Goal: Information Seeking & Learning: Learn about a topic

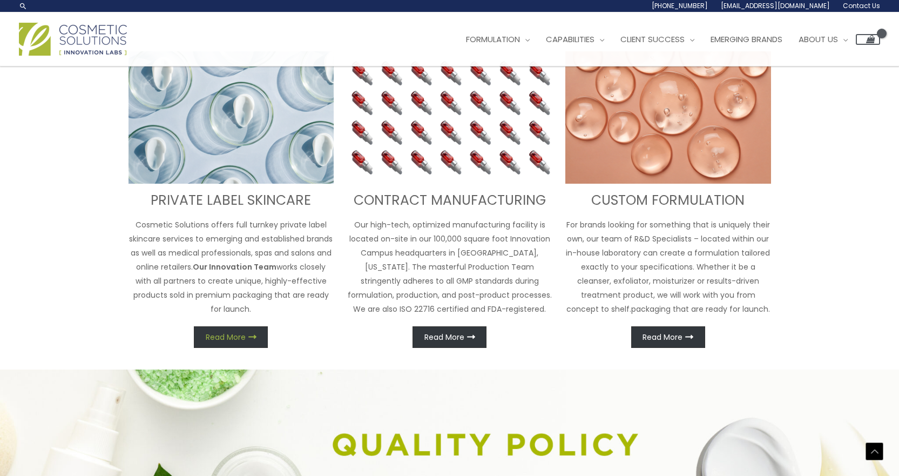
scroll to position [427, 0]
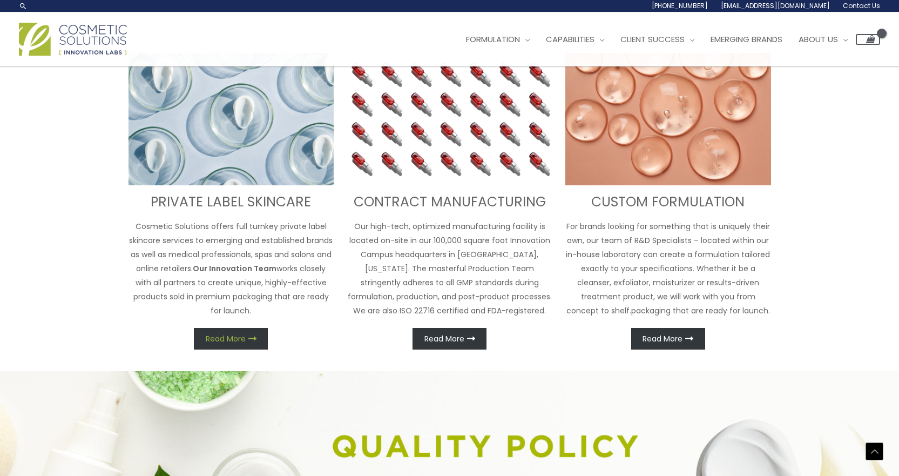
click at [233, 339] on span "Read More" at bounding box center [226, 339] width 40 height 8
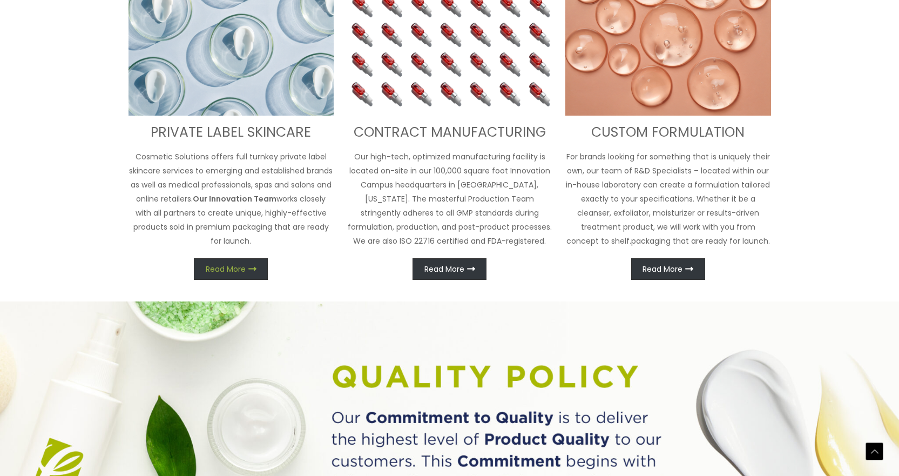
scroll to position [517, 0]
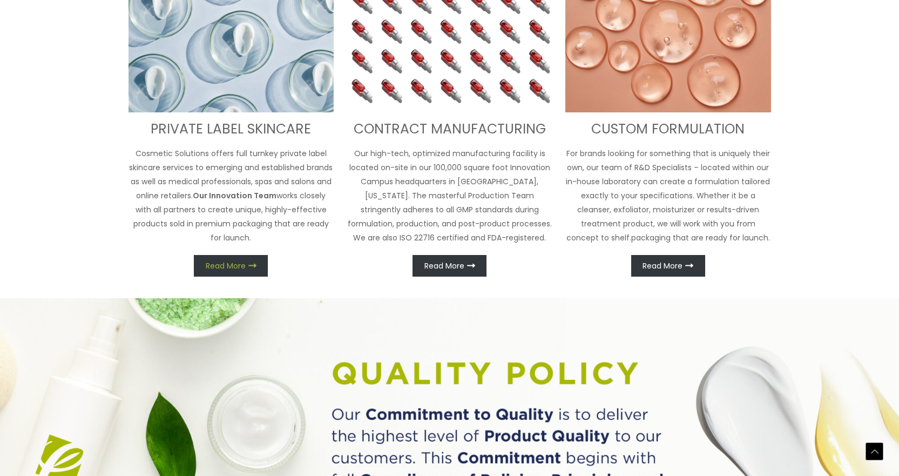
click at [238, 272] on link "Read More" at bounding box center [231, 266] width 74 height 22
click at [220, 51] on img at bounding box center [232, 46] width 206 height 133
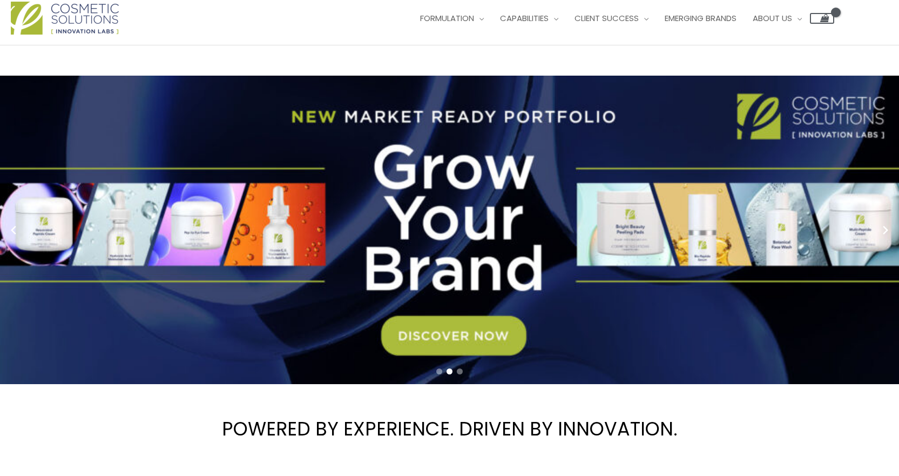
scroll to position [0, 0]
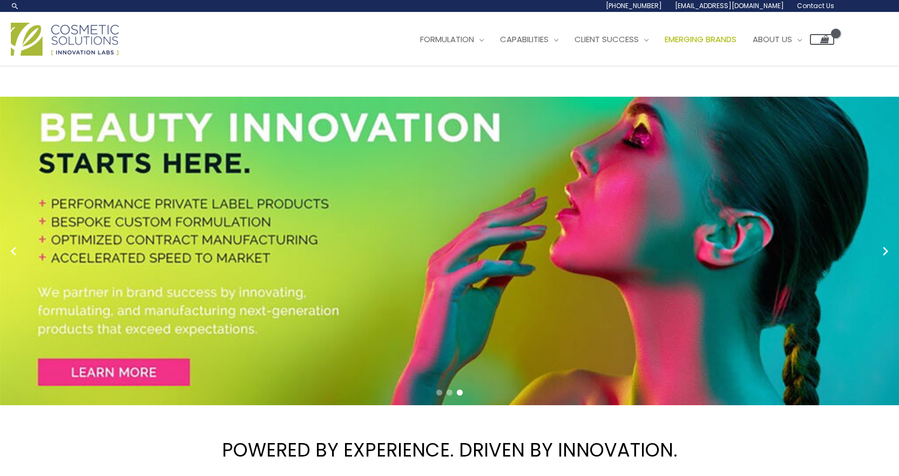
click at [730, 39] on span "Emerging Brands" at bounding box center [701, 38] width 72 height 11
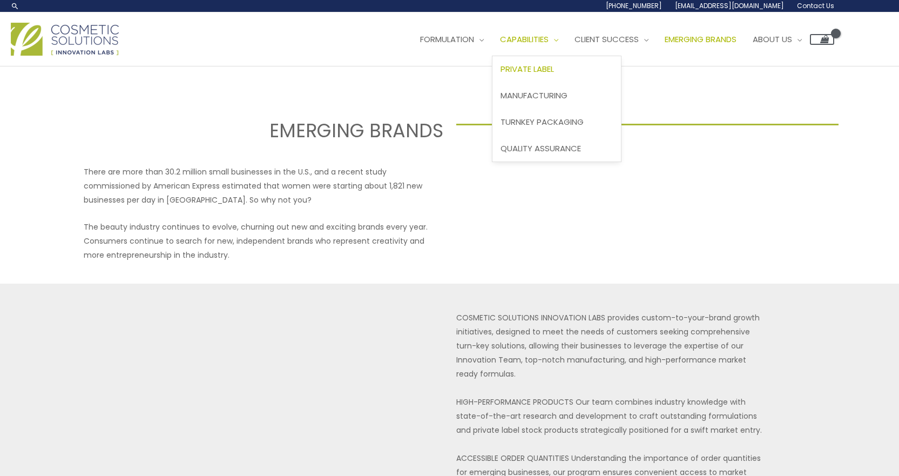
click at [548, 70] on span "Private Label" at bounding box center [527, 68] width 53 height 11
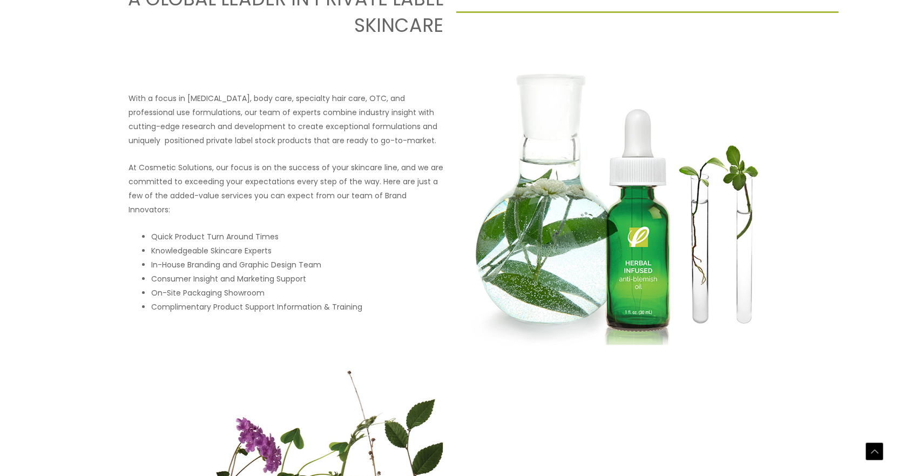
scroll to position [508, 0]
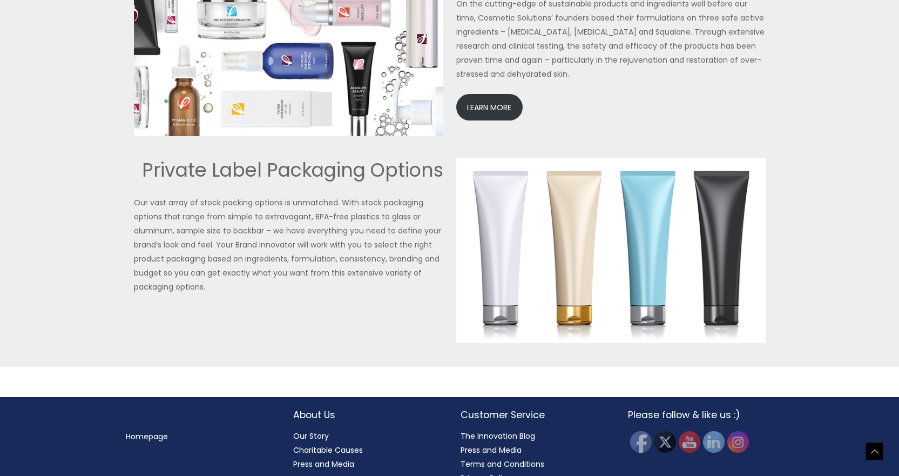
scroll to position [2482, 0]
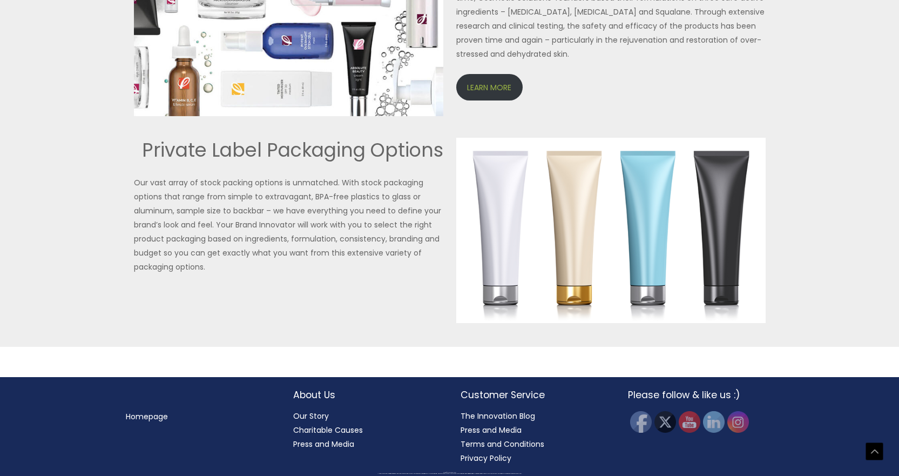
click at [482, 89] on link "LEARN MORE" at bounding box center [489, 87] width 66 height 26
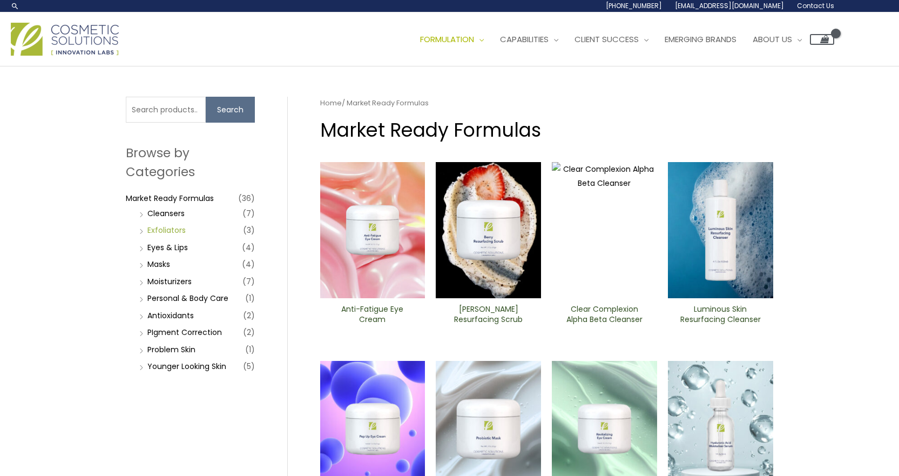
click at [175, 232] on link "Exfoliators" at bounding box center [166, 230] width 38 height 11
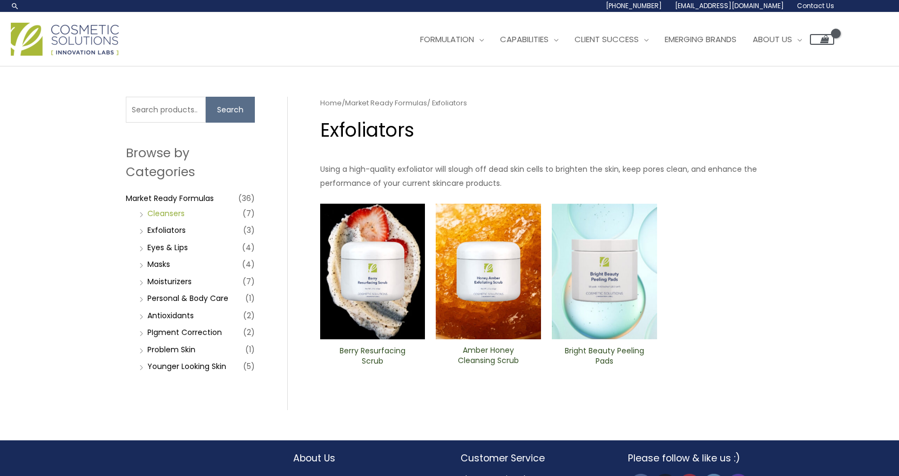
click at [164, 214] on link "Cleansers" at bounding box center [165, 213] width 37 height 11
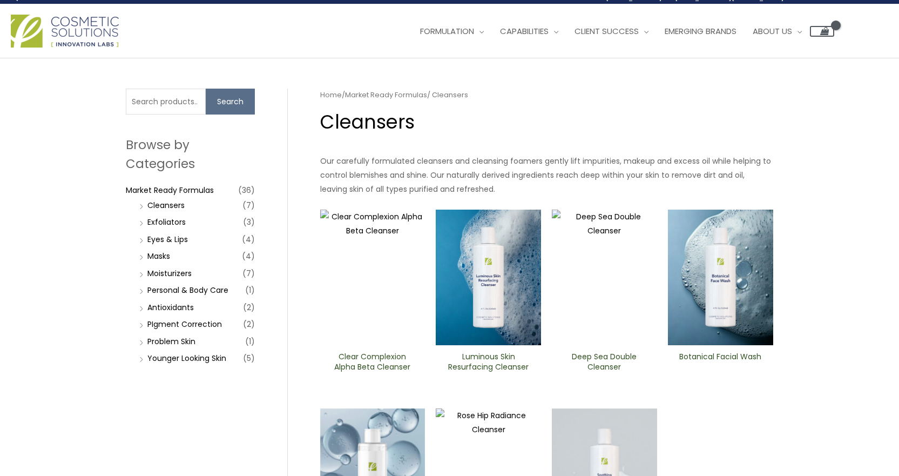
scroll to position [5, 0]
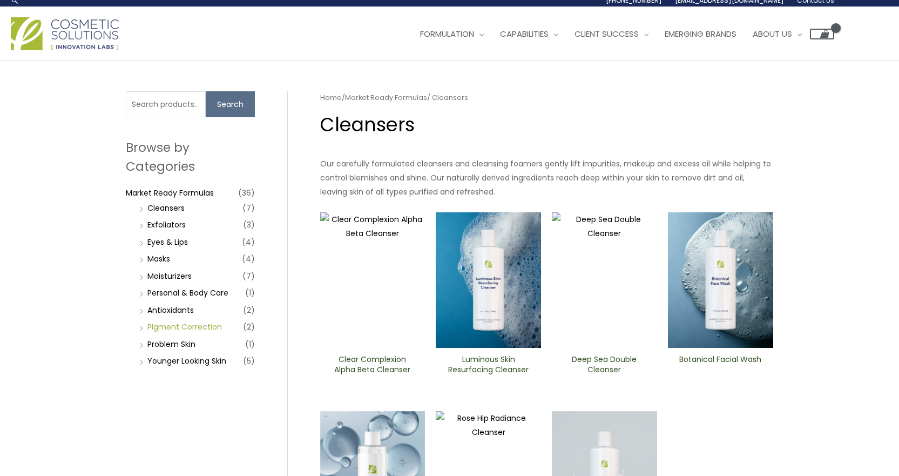
click at [191, 328] on link "PIgment Correction" at bounding box center [184, 326] width 75 height 11
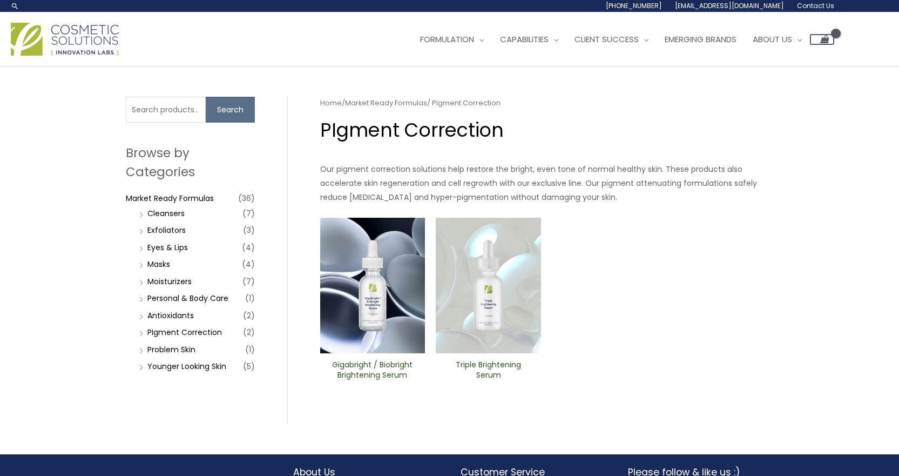
click at [472, 294] on img at bounding box center [488, 286] width 105 height 136
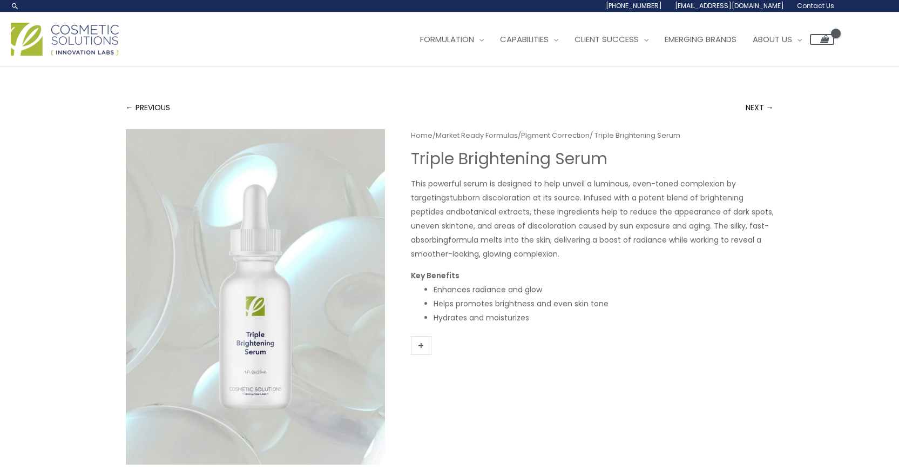
scroll to position [325, 0]
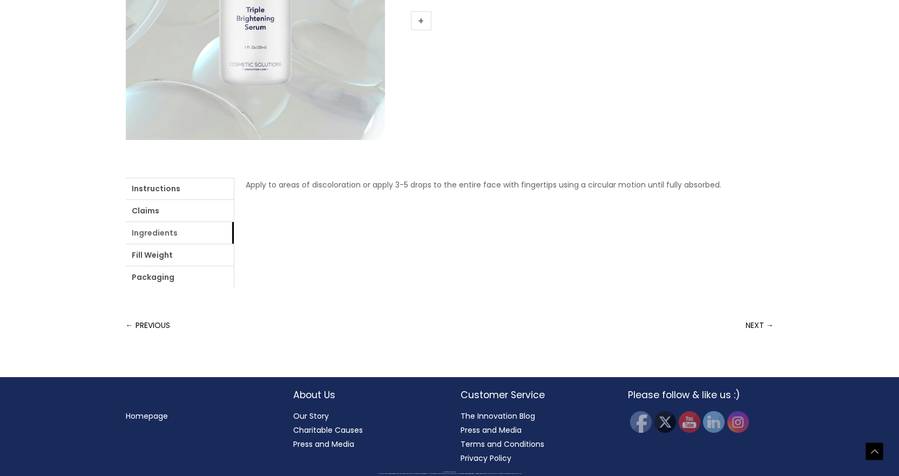
click at [154, 232] on link "Ingredients" at bounding box center [180, 233] width 108 height 22
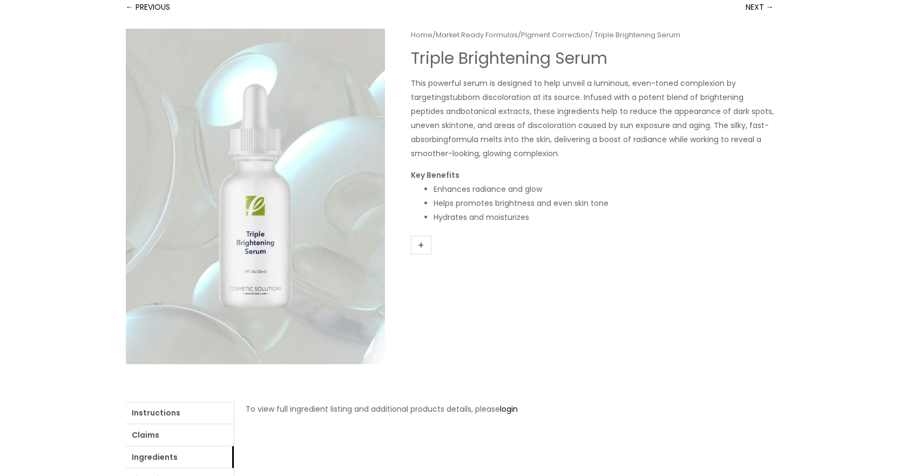
scroll to position [0, 0]
